Goal: Task Accomplishment & Management: Complete application form

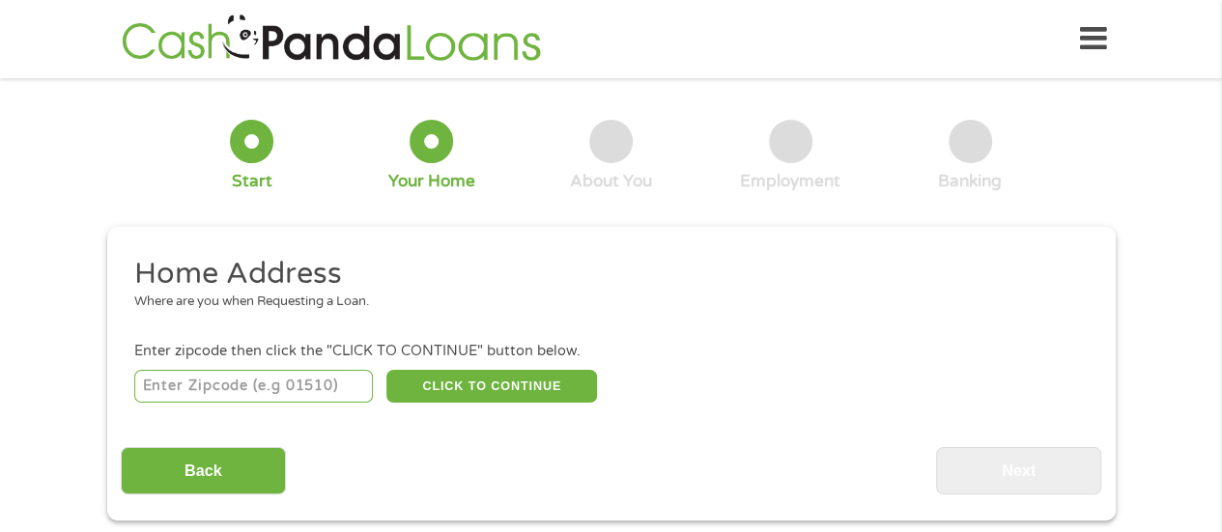
click at [276, 382] on input "number" at bounding box center [253, 386] width 239 height 33
type input "77581"
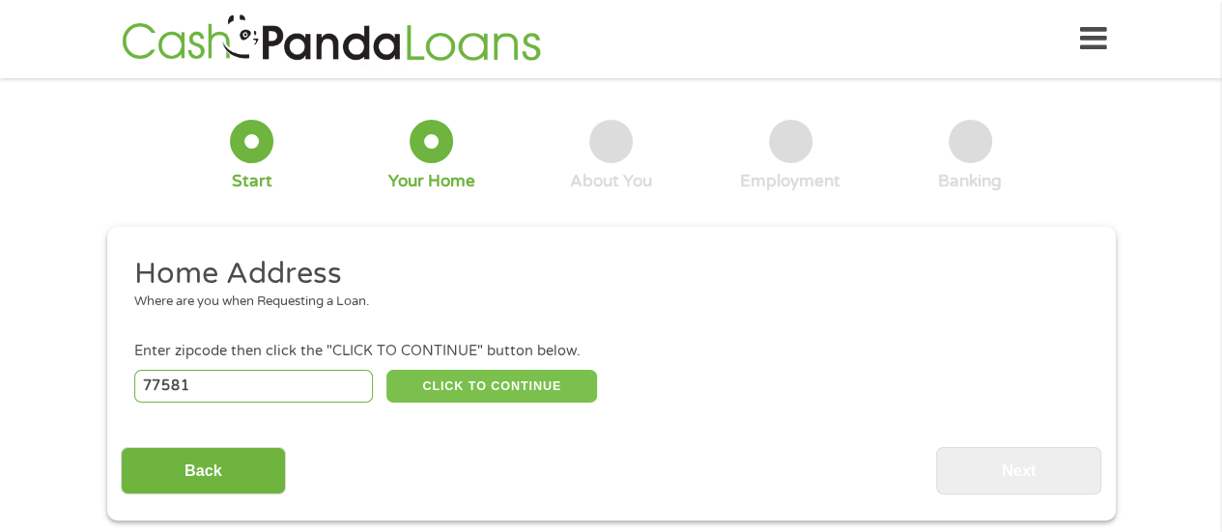
click at [475, 391] on button "CLICK TO CONTINUE" at bounding box center [491, 386] width 211 height 33
type input "77581"
type input "Pearland"
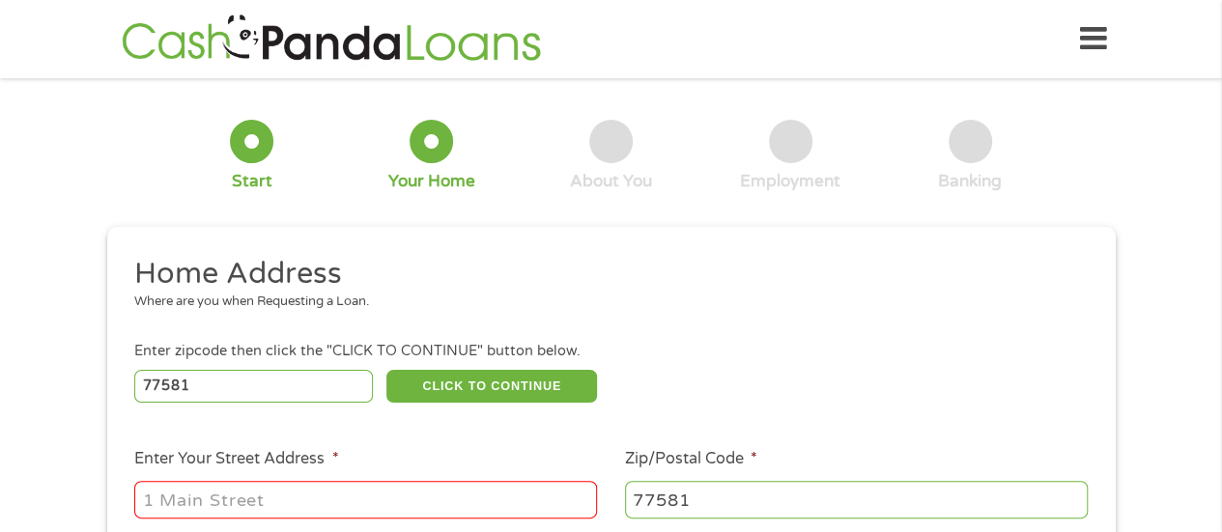
click at [380, 509] on input "Enter Your Street Address *" at bounding box center [365, 499] width 463 height 37
type input "[STREET_ADDRESS]"
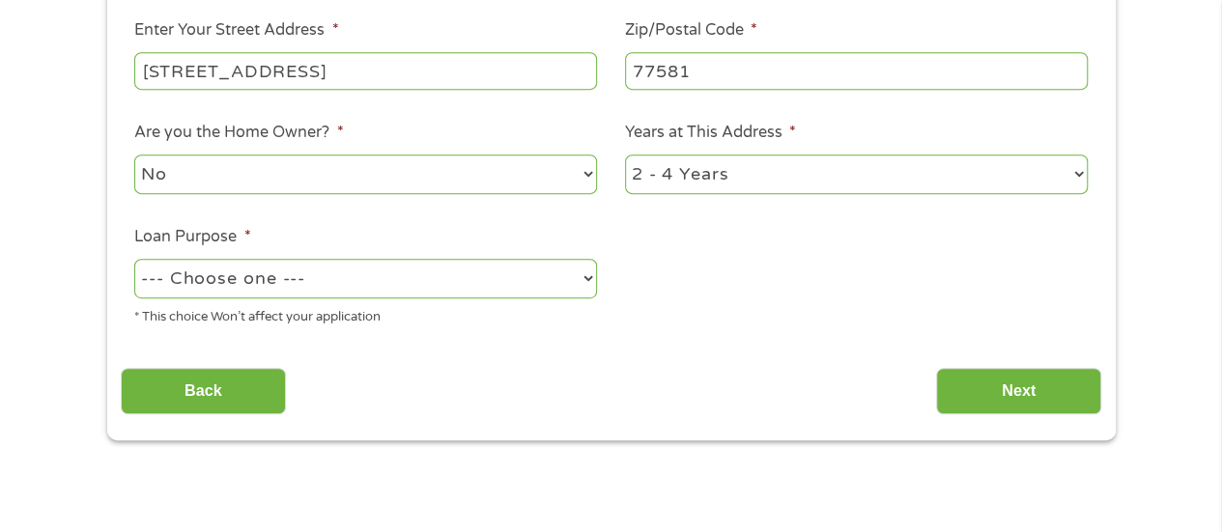
scroll to position [430, 0]
click at [750, 185] on select "1 Year or less 1 - 2 Years 2 - 4 Years Over 4 Years" at bounding box center [856, 174] width 463 height 40
select select "60months"
click at [625, 155] on select "1 Year or less 1 - 2 Years 2 - 4 Years Over 4 Years" at bounding box center [856, 174] width 463 height 40
click at [525, 280] on select "--- Choose one --- Pay Bills Debt Consolidation Home Improvement Major Purchase…" at bounding box center [365, 278] width 463 height 40
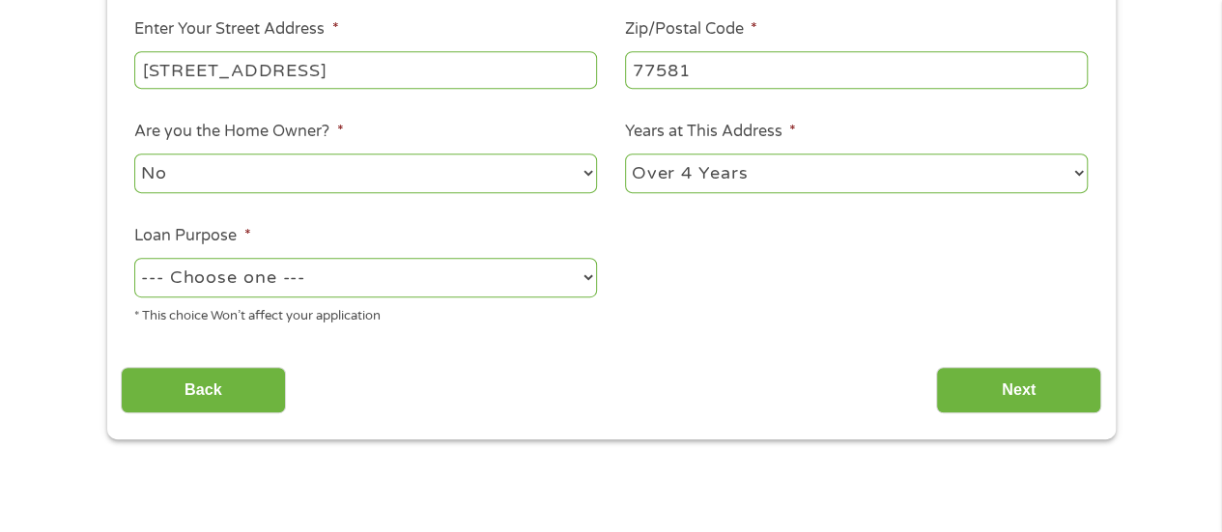
select select "shorttermcash"
click at [134, 259] on select "--- Choose one --- Pay Bills Debt Consolidation Home Improvement Major Purchase…" at bounding box center [365, 278] width 463 height 40
click at [508, 282] on select "--- Choose one --- Pay Bills Debt Consolidation Home Improvement Major Purchase…" at bounding box center [365, 278] width 463 height 40
click at [134, 259] on select "--- Choose one --- Pay Bills Debt Consolidation Home Improvement Major Purchase…" at bounding box center [365, 278] width 463 height 40
click at [985, 390] on input "Next" at bounding box center [1018, 390] width 165 height 47
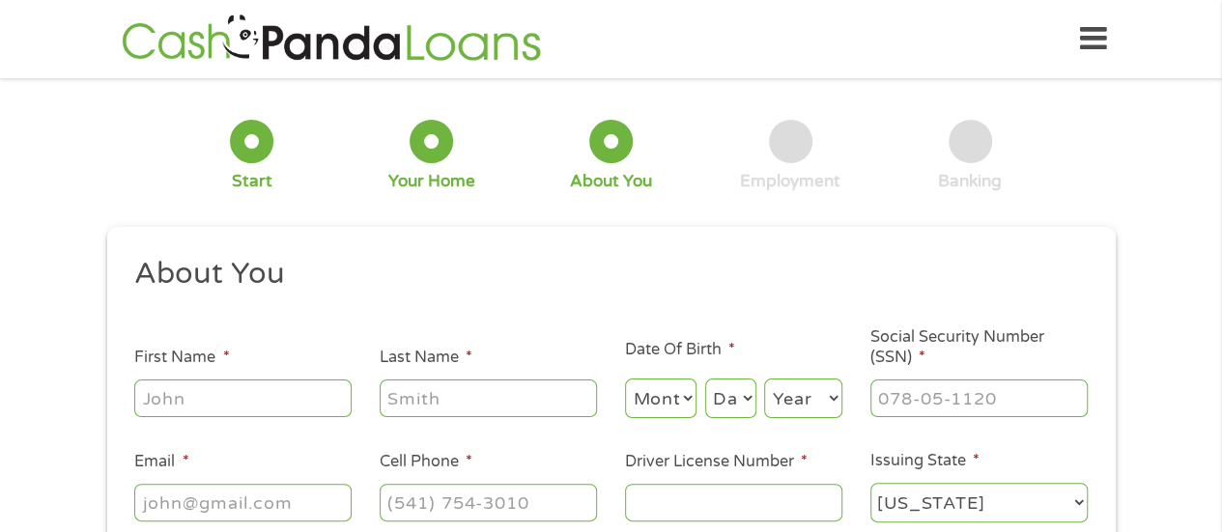
scroll to position [8, 8]
click at [311, 406] on input "First Name *" at bounding box center [242, 398] width 217 height 37
type input "[PERSON_NAME]"
type input "Vinod"
type input "[EMAIL_ADDRESS][DOMAIN_NAME]"
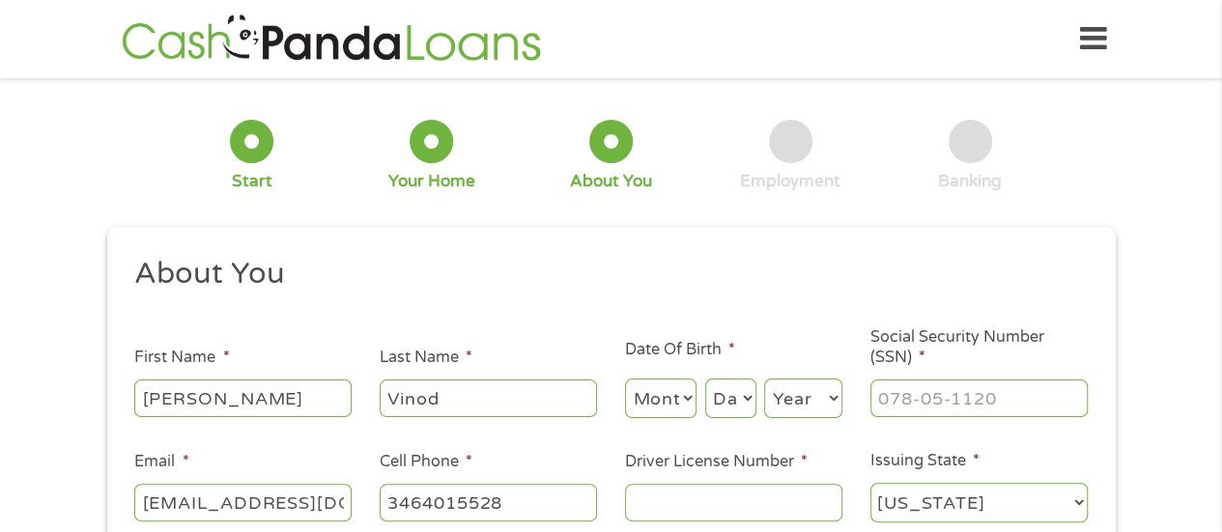
type input "[PHONE_NUMBER]"
click at [659, 402] on select "Month 1 2 3 4 5 6 7 8 9 10 11 12" at bounding box center [661, 399] width 72 height 40
select select "5"
click at [625, 380] on select "Month 1 2 3 4 5 6 7 8 9 10 11 12" at bounding box center [661, 399] width 72 height 40
click at [721, 407] on select "Day 1 2 3 4 5 6 7 8 9 10 11 12 13 14 15 16 17 18 19 20 21 22 23 24 25 26 27 28 …" at bounding box center [730, 399] width 51 height 40
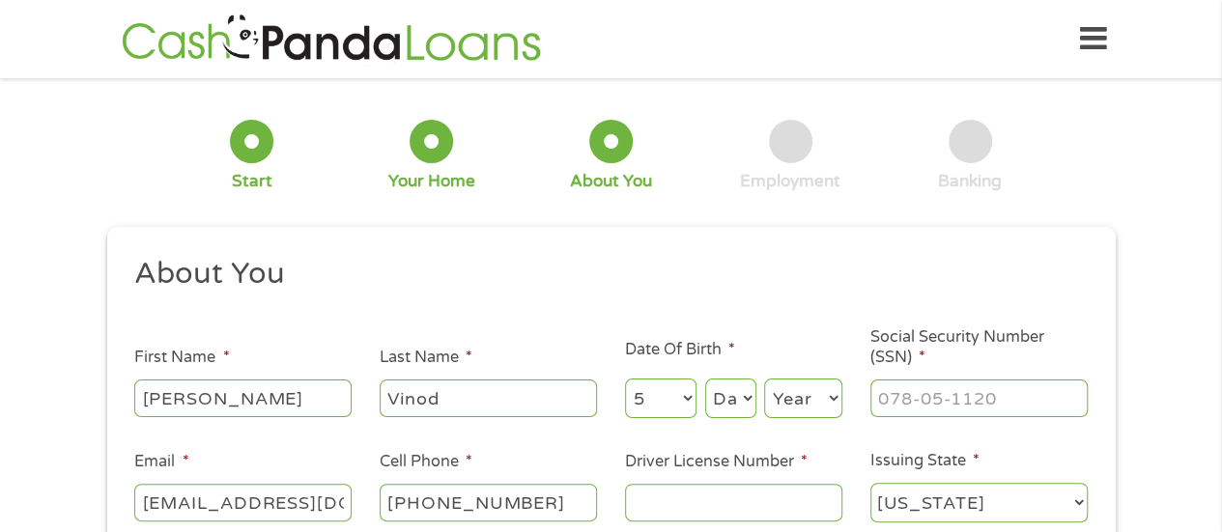
select select "17"
click at [705, 380] on select "Day 1 2 3 4 5 6 7 8 9 10 11 12 13 14 15 16 17 18 19 20 21 22 23 24 25 26 27 28 …" at bounding box center [730, 399] width 51 height 40
click at [812, 399] on select "Year [DATE] 2006 2005 2004 2003 2002 2001 2000 1999 1998 1997 1996 1995 1994 19…" at bounding box center [803, 399] width 78 height 40
select select "2003"
click at [764, 380] on select "Year [DATE] 2006 2005 2004 2003 2002 2001 2000 1999 1998 1997 1996 1995 1994 19…" at bounding box center [803, 399] width 78 height 40
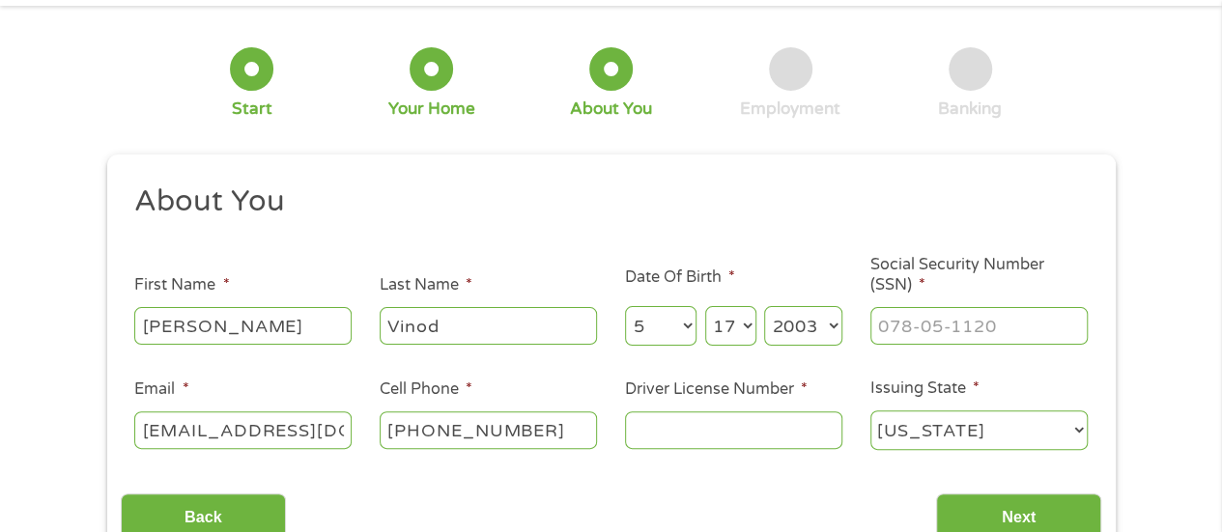
scroll to position [75, 0]
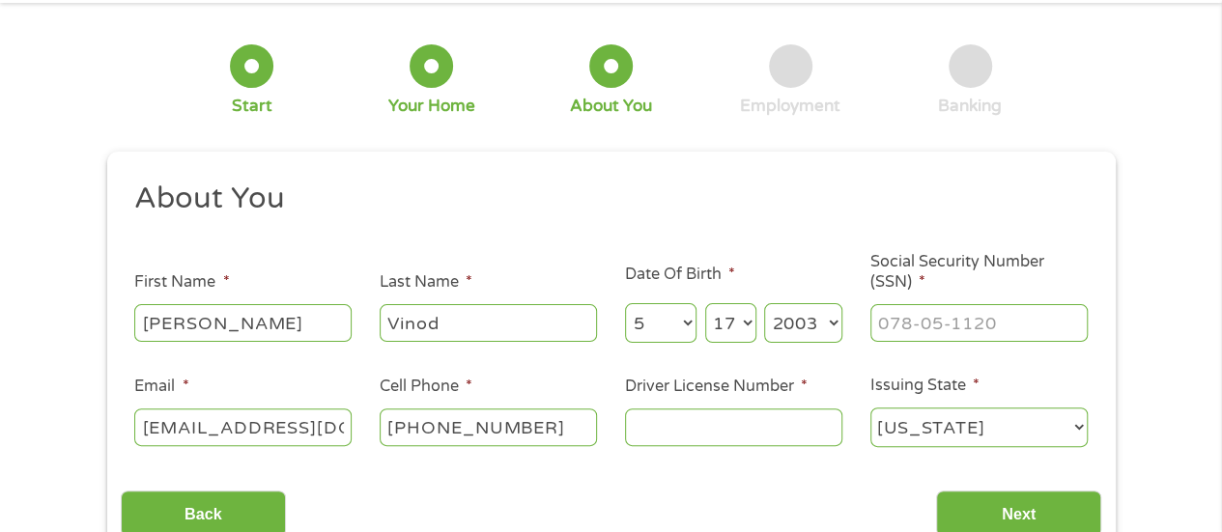
click at [955, 332] on input "Social Security Number (SSN) *" at bounding box center [978, 322] width 217 height 37
type input "138-13-5153"
click at [658, 247] on ul "About You This field is hidden when viewing the form Title * --- Choose one ---…" at bounding box center [611, 322] width 980 height 285
click at [755, 423] on input "Driver License Number *" at bounding box center [733, 427] width 217 height 37
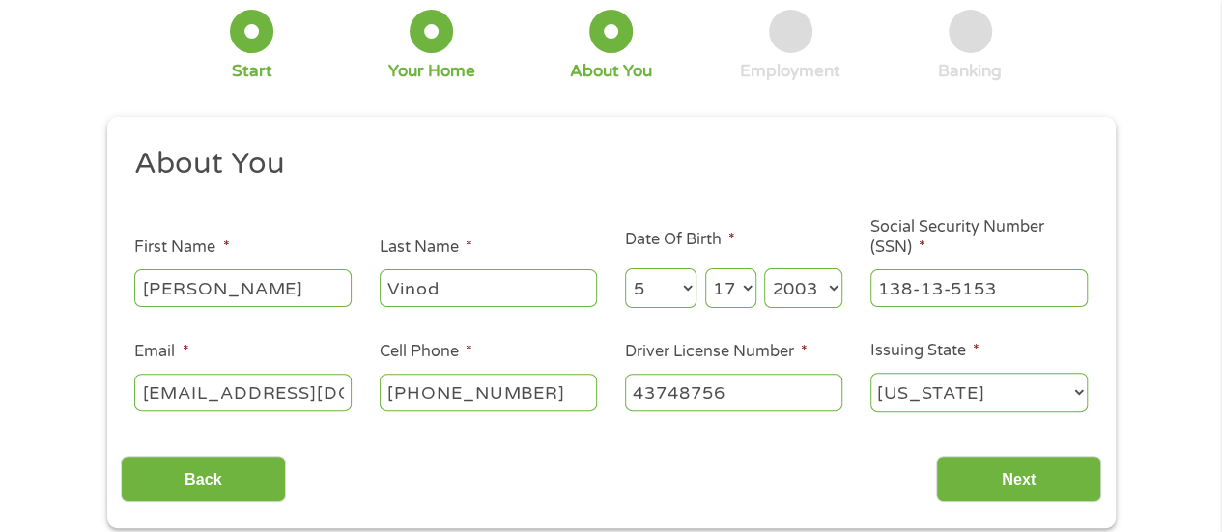
scroll to position [184, 0]
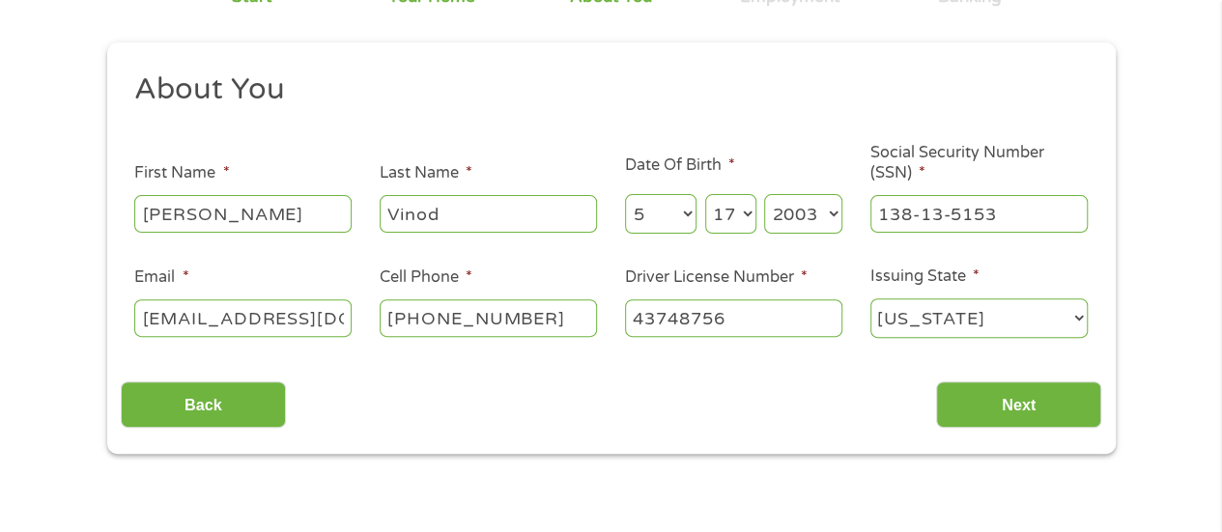
type input "43748756"
click at [833, 404] on div "Back Next" at bounding box center [611, 397] width 980 height 61
click at [1020, 411] on input "Next" at bounding box center [1018, 405] width 165 height 47
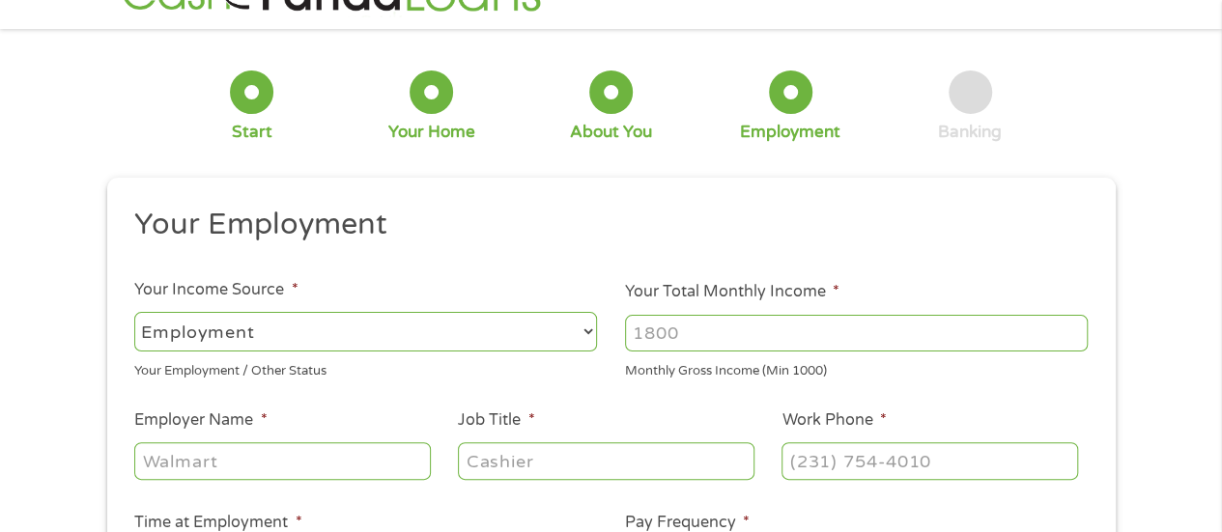
scroll to position [97, 0]
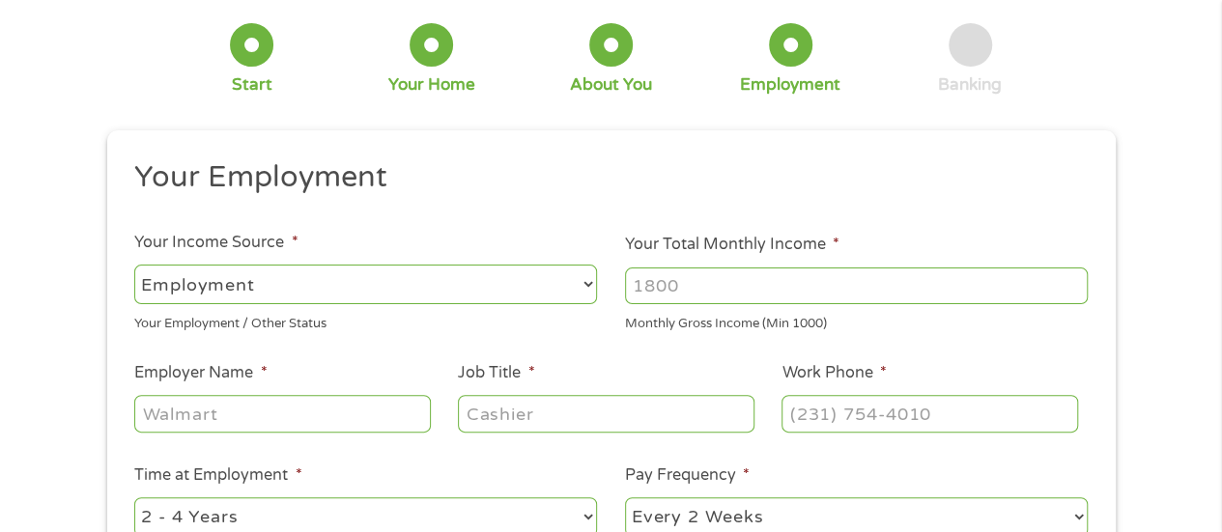
click at [1047, 294] on input "Your Total Monthly Income *" at bounding box center [856, 286] width 463 height 37
type input "2500"
click at [360, 416] on input "Employer Name *" at bounding box center [282, 413] width 296 height 37
type input "Uber"
click at [649, 421] on input "Job Title *" at bounding box center [606, 413] width 296 height 37
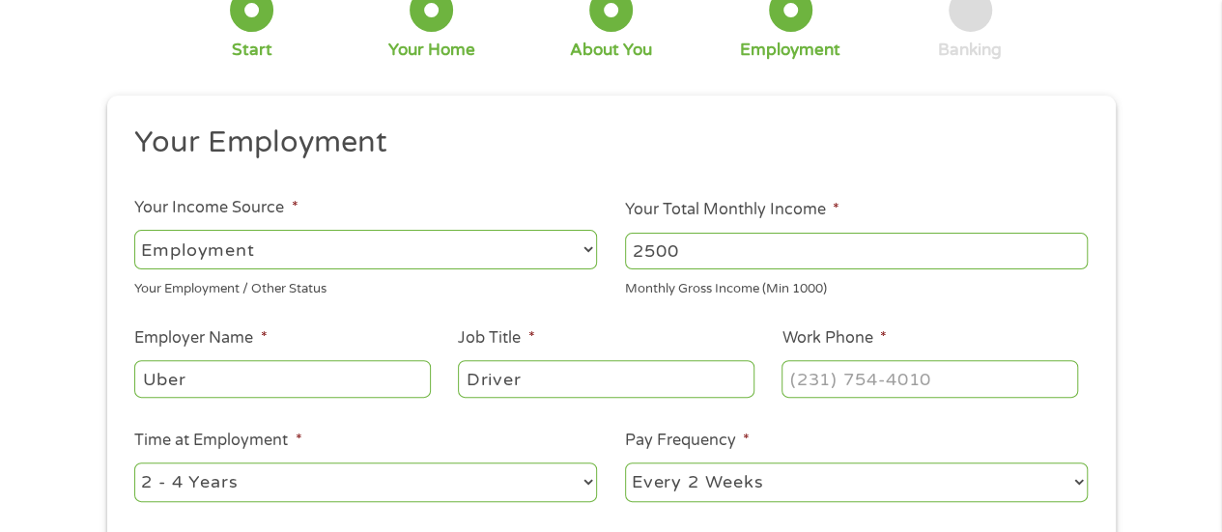
scroll to position [191, 0]
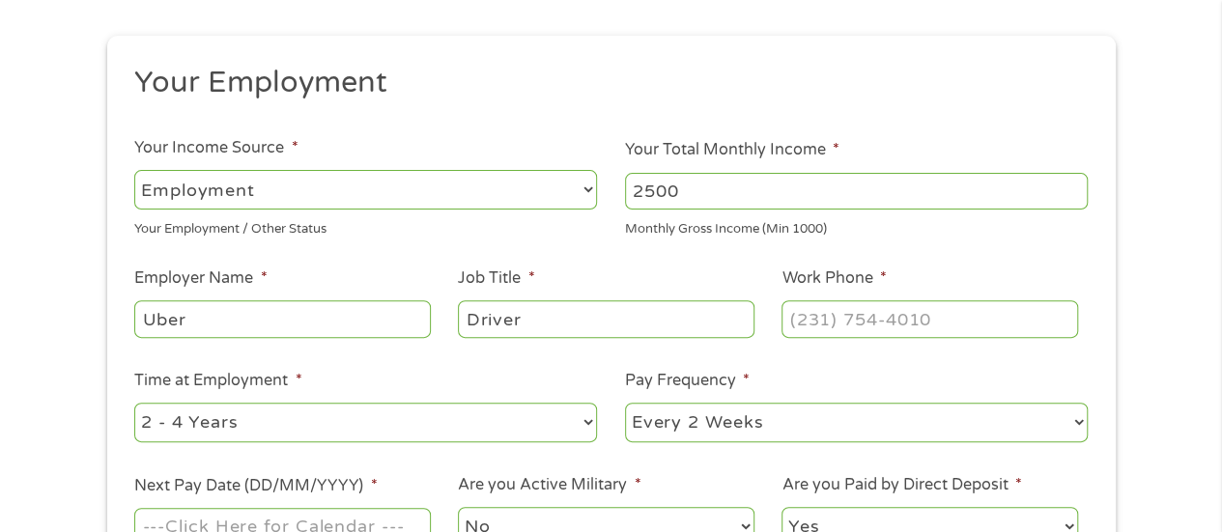
type input "Driver"
click at [997, 327] on input "Work Phone *" at bounding box center [929, 318] width 296 height 37
type input "[PHONE_NUMBER]"
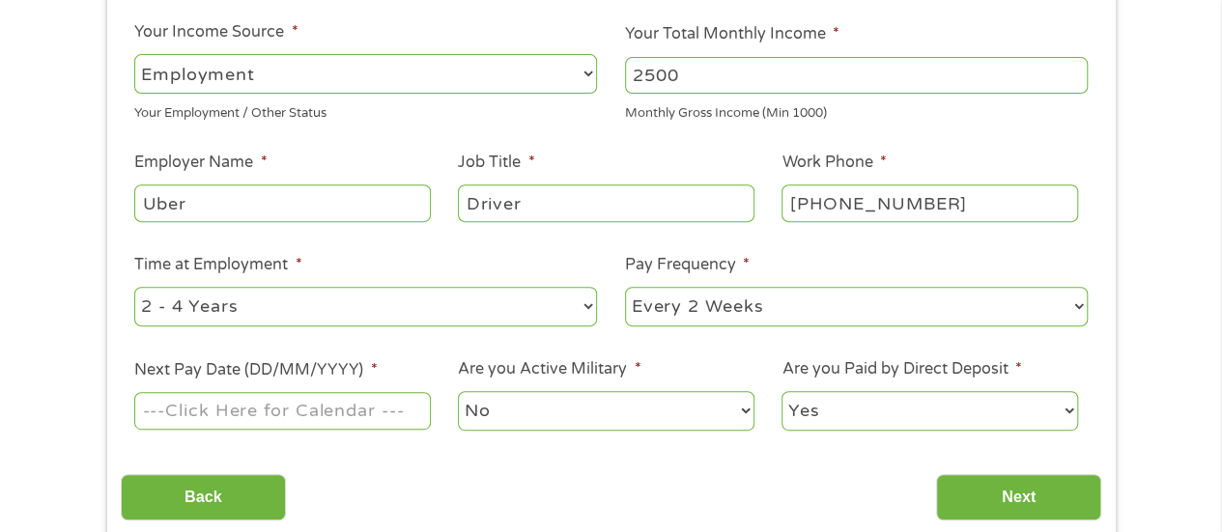
scroll to position [313, 0]
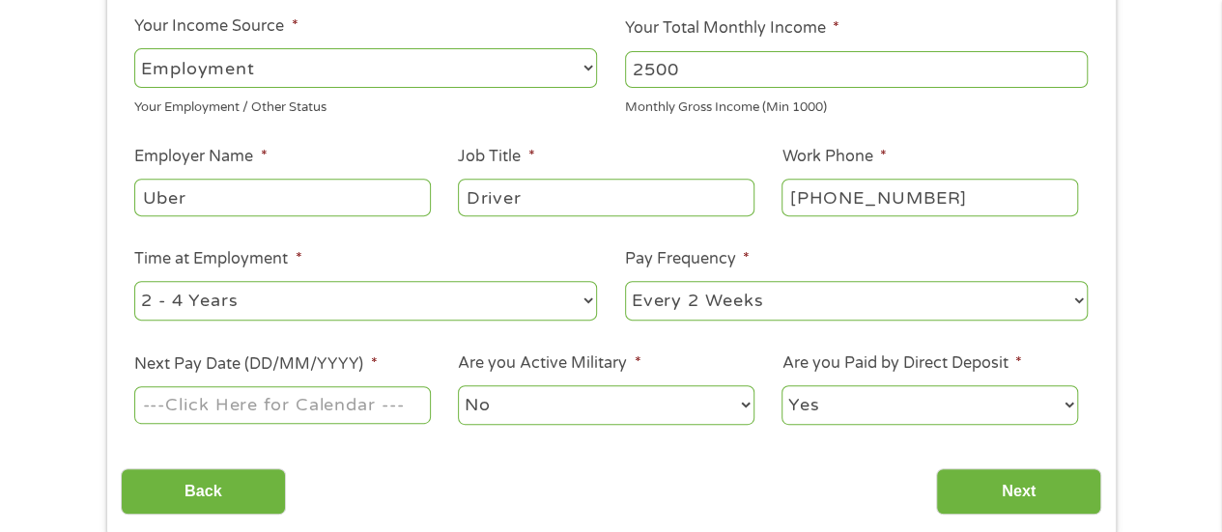
click at [690, 312] on select "--- Choose one --- Every 2 Weeks Every Week Monthly Semi-Monthly" at bounding box center [856, 301] width 463 height 40
select select "weekly"
click at [625, 281] on select "--- Choose one --- Every 2 Weeks Every Week Monthly Semi-Monthly" at bounding box center [856, 301] width 463 height 40
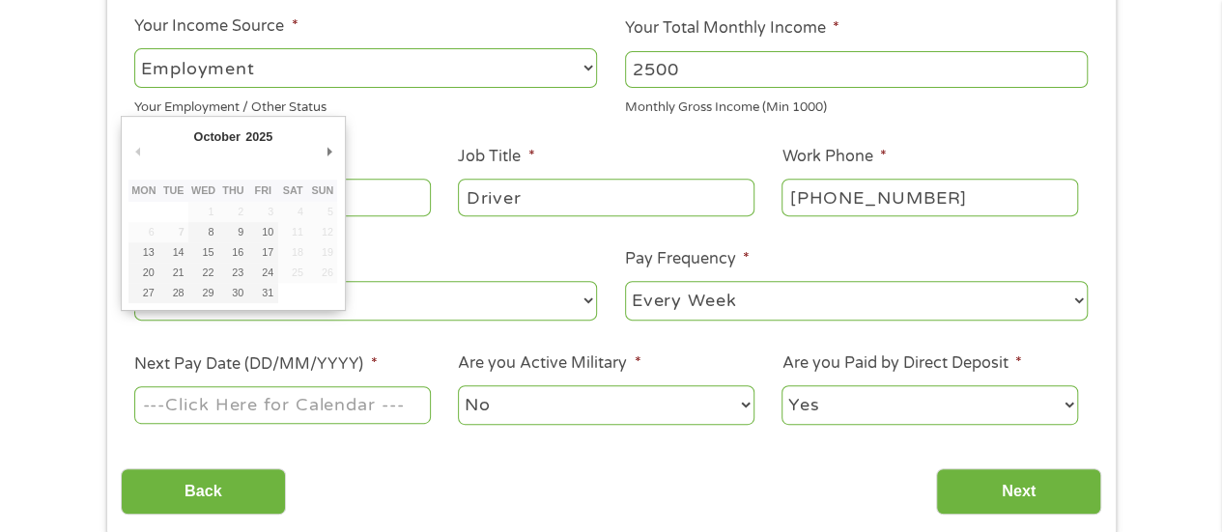
click at [349, 419] on input "Next Pay Date (DD/MM/YYYY) *" at bounding box center [282, 404] width 296 height 37
type input "[DATE]"
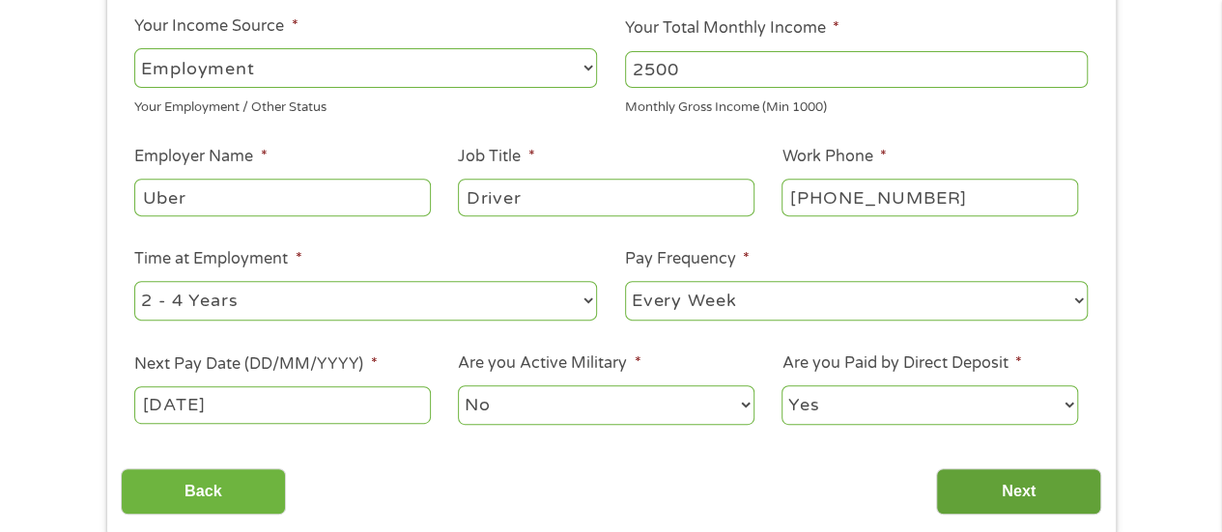
click at [1054, 487] on input "Next" at bounding box center [1018, 491] width 165 height 47
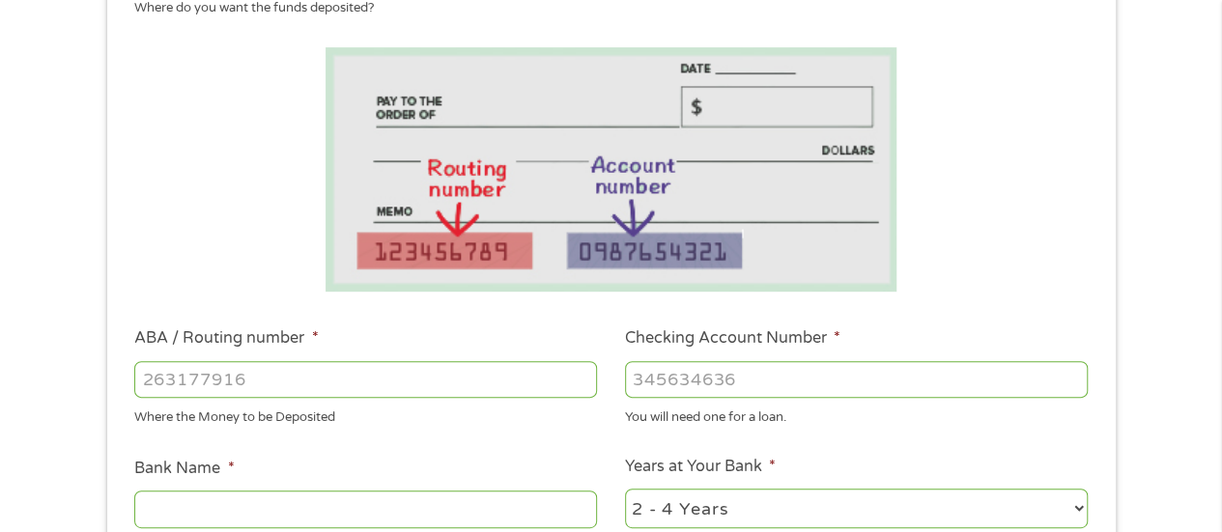
scroll to position [296, 0]
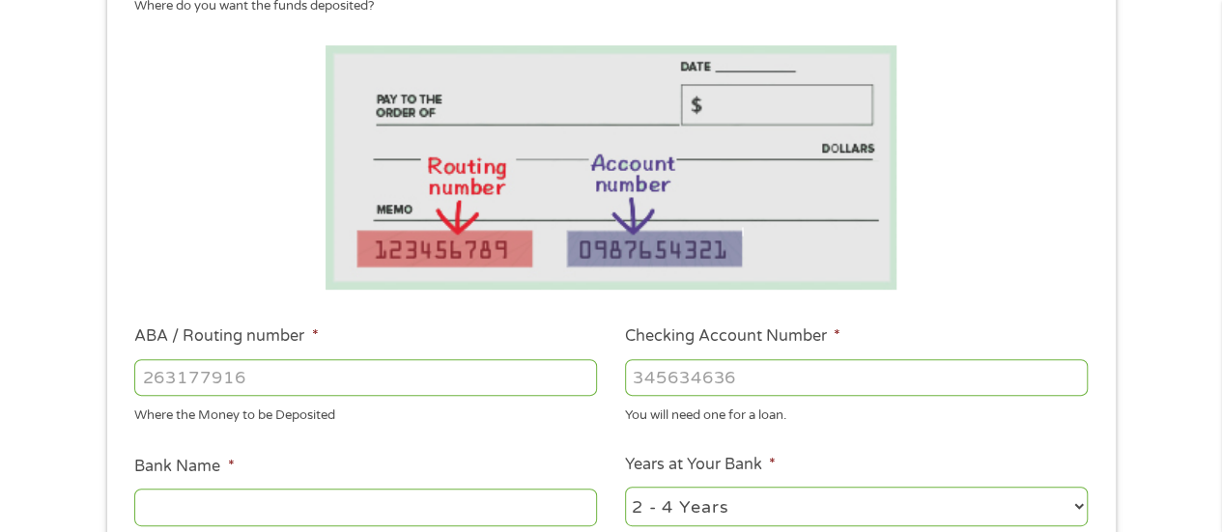
click at [524, 370] on input "ABA / Routing number *" at bounding box center [365, 377] width 463 height 37
type input "111900659"
type input "[PERSON_NAME] FARGO BANK"
type input "111900659"
click at [926, 383] on input "Checking Account Number *" at bounding box center [856, 377] width 463 height 37
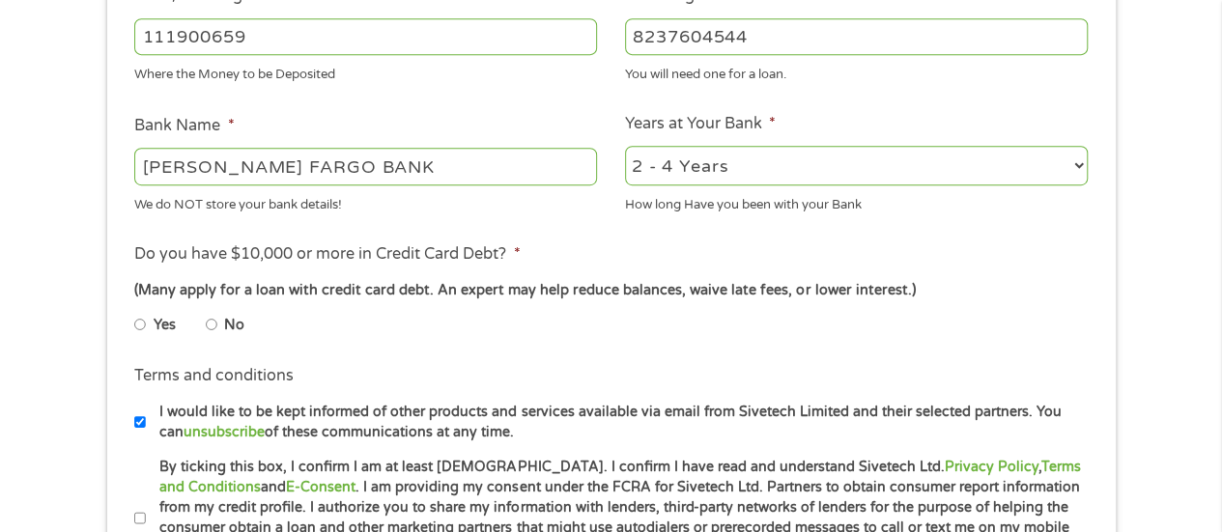
scroll to position [692, 0]
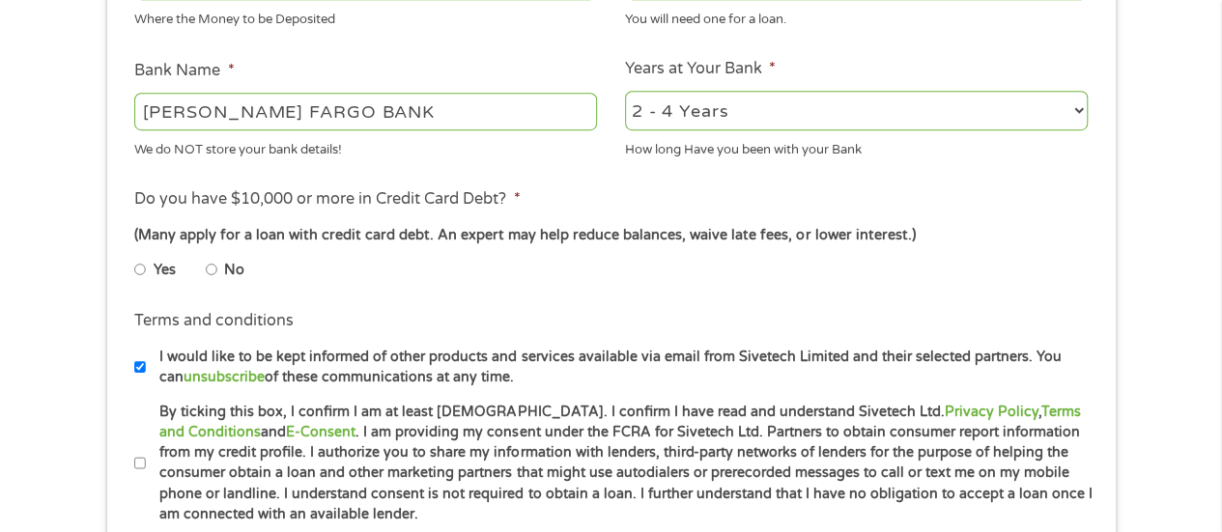
type input "8237604544"
click at [207, 273] on input "No" at bounding box center [212, 269] width 12 height 31
radio input "true"
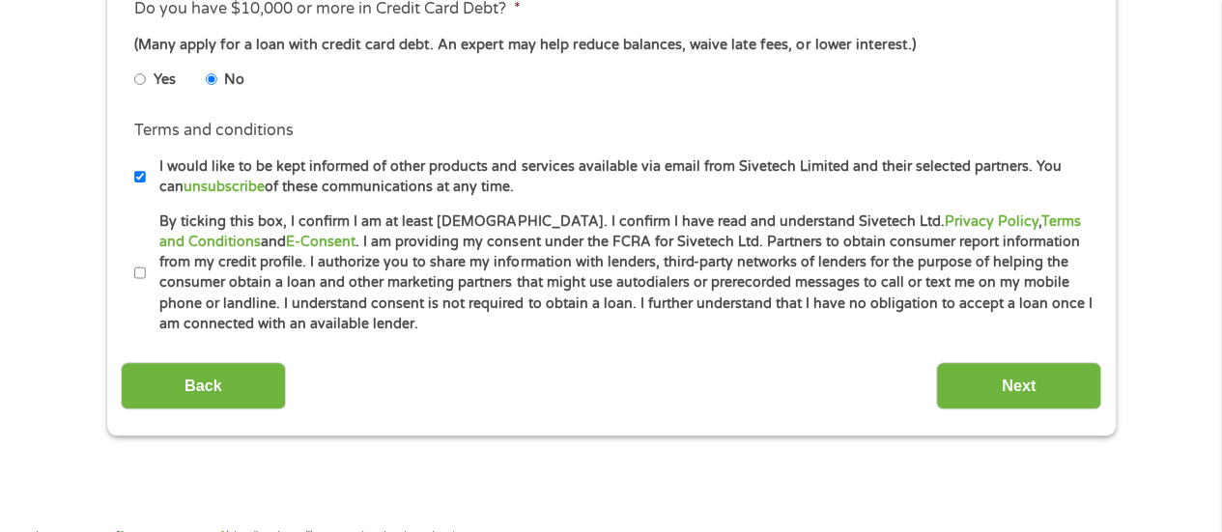
scroll to position [884, 0]
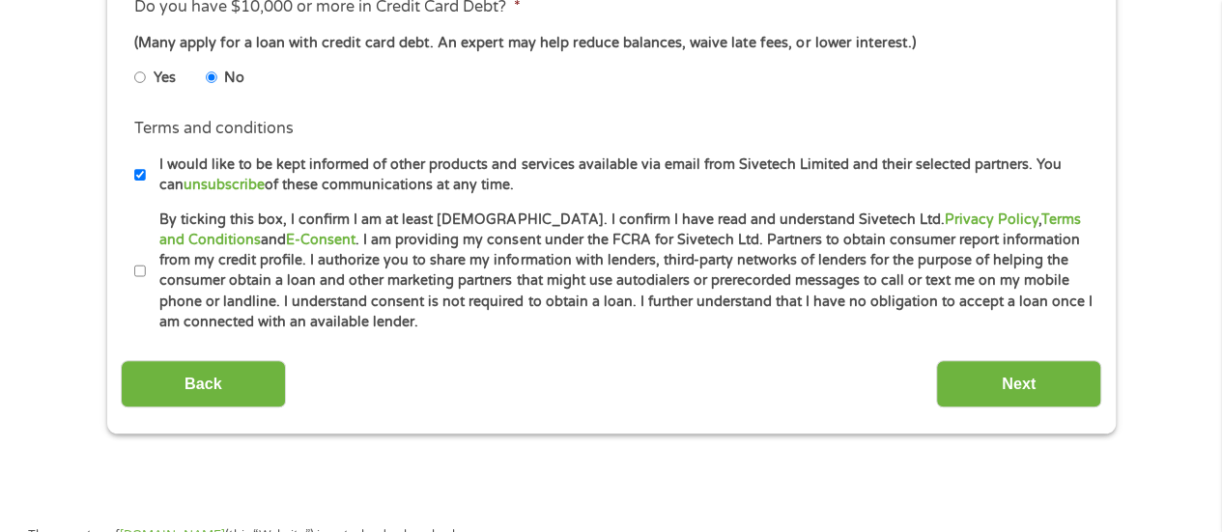
click at [649, 176] on label "I would like to be kept informed of other products and services available via e…" at bounding box center [620, 176] width 948 height 42
click at [146, 176] on input "I would like to be kept informed of other products and services available via e…" at bounding box center [140, 174] width 12 height 31
checkbox input "false"
click at [1037, 392] on input "Next" at bounding box center [1018, 383] width 165 height 47
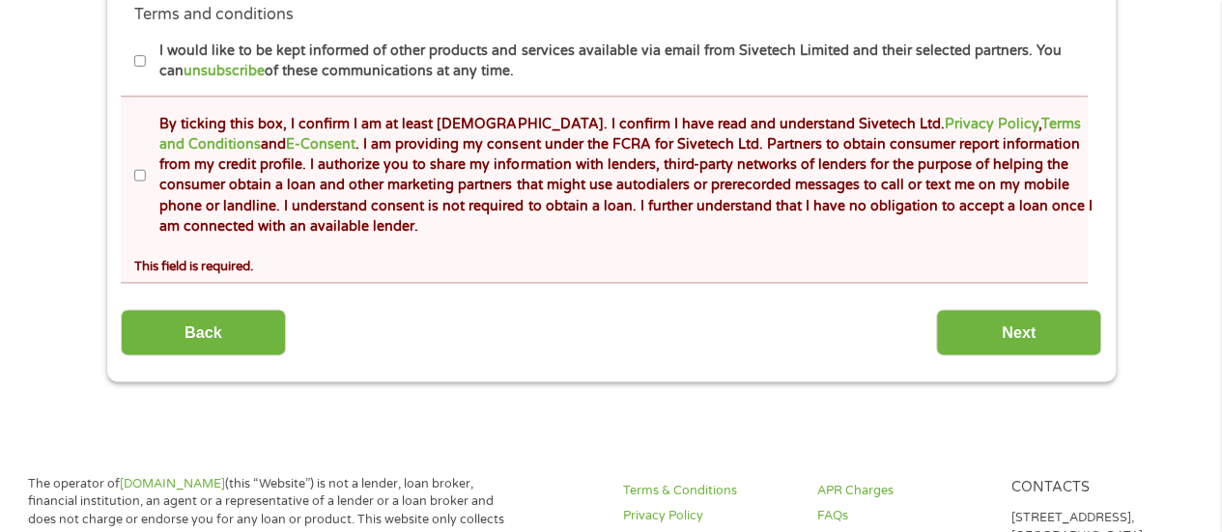
scroll to position [1073, 0]
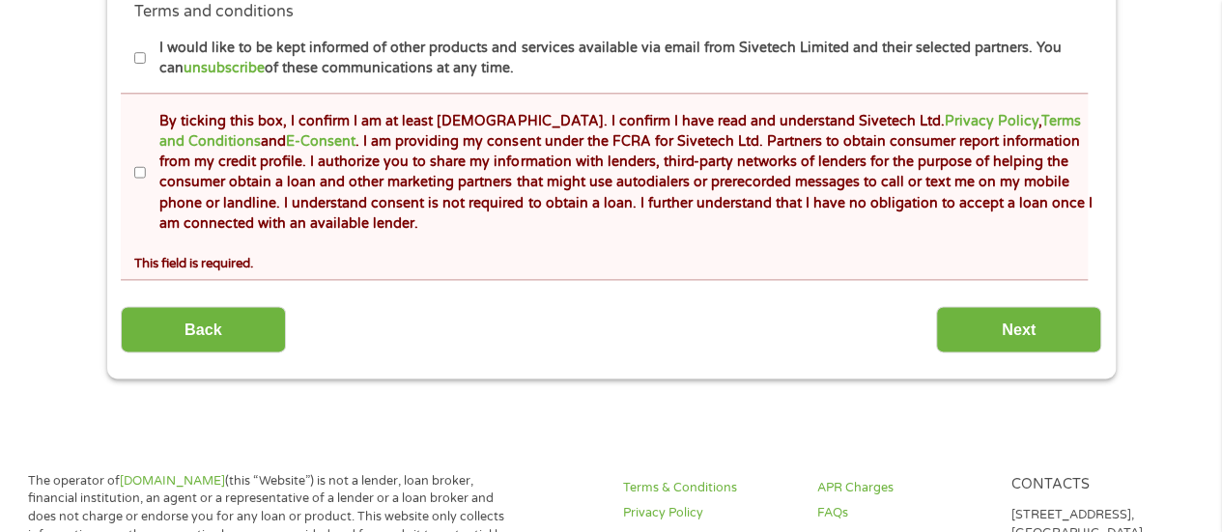
click at [803, 227] on label "By ticking this box, I confirm I am at least [DEMOGRAPHIC_DATA]. I confirm I ha…" at bounding box center [620, 173] width 948 height 124
click at [146, 188] on input "By ticking this box, I confirm I am at least [DEMOGRAPHIC_DATA]. I confirm I ha…" at bounding box center [140, 172] width 12 height 31
checkbox input "true"
click at [1031, 345] on input "Next" at bounding box center [1018, 329] width 165 height 47
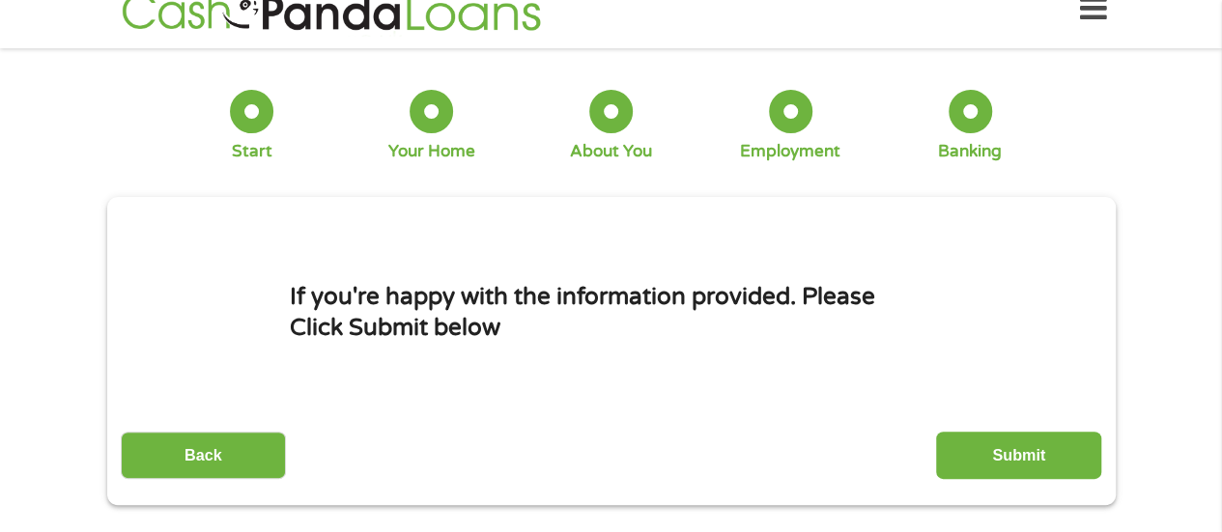
scroll to position [0, 0]
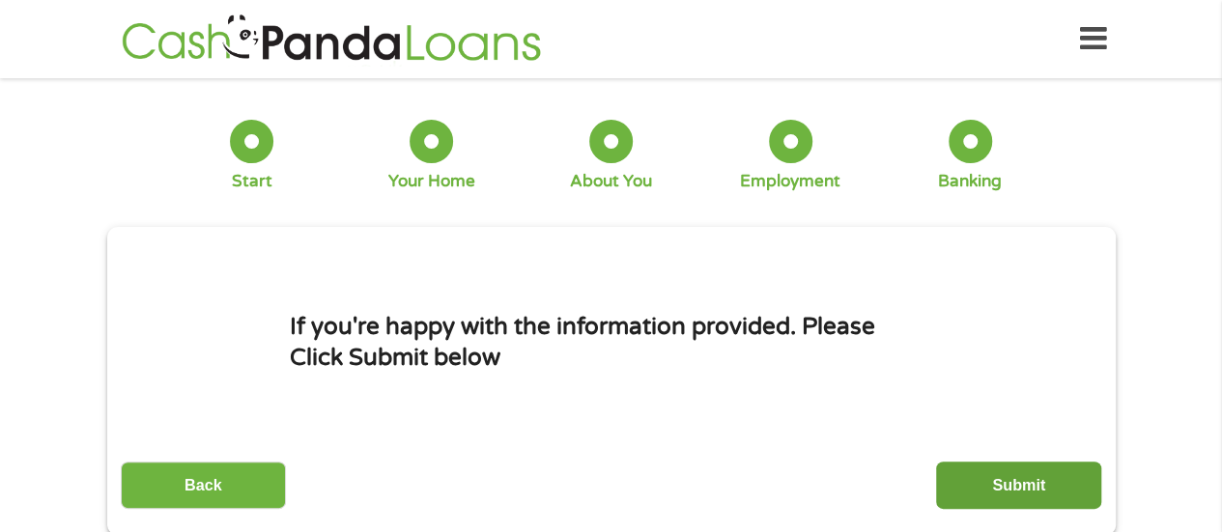
click at [1022, 487] on input "Submit" at bounding box center [1018, 485] width 165 height 47
